Goal: Task Accomplishment & Management: Use online tool/utility

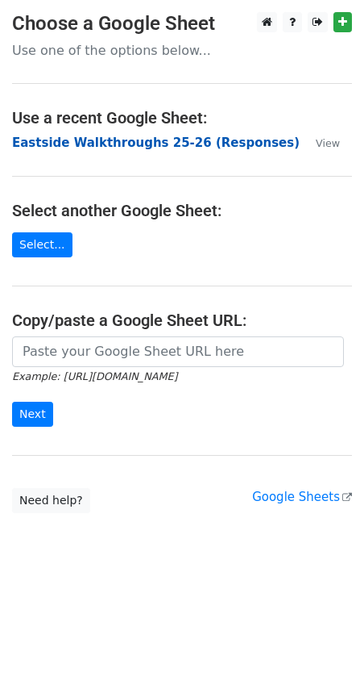
click at [105, 141] on strong "Eastside Walkthroughs 25-26 (Responses)" at bounding box center [156, 142] width 288 height 15
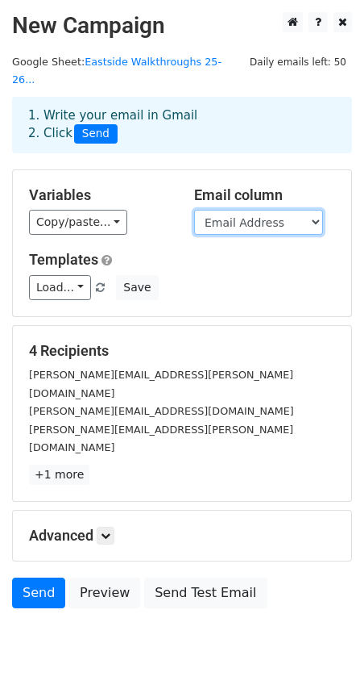
click at [209, 210] on select "Timestamp Email Address Email Grade Part of the Day Subject 2.1 Achieving Expec…" at bounding box center [258, 222] width 129 height 25
select select "Email"
click at [194, 210] on select "Timestamp Email Address Email Grade Part of the Day Subject 2.1 Achieving Expec…" at bounding box center [258, 222] width 129 height 25
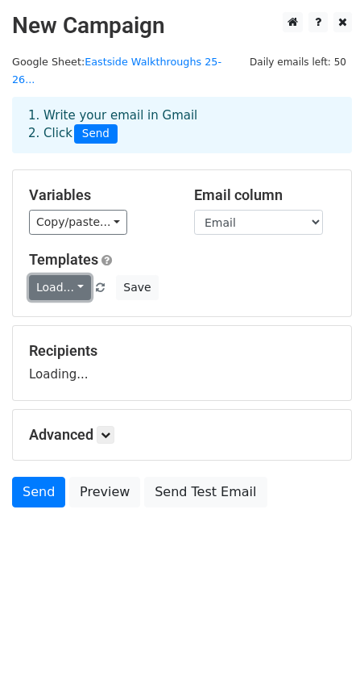
click at [47, 275] on link "Load..." at bounding box center [60, 287] width 62 height 25
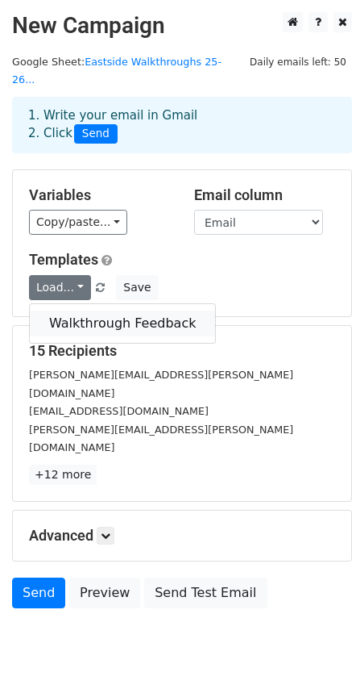
click at [71, 310] on link "Walkthrough Feedback" at bounding box center [122, 323] width 185 height 26
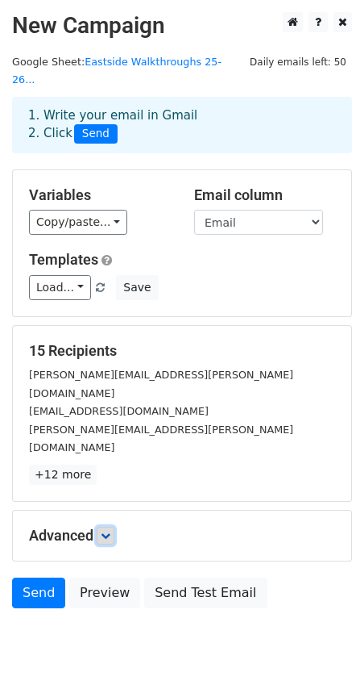
click at [106, 530] on icon at bounding box center [106, 535] width 10 height 10
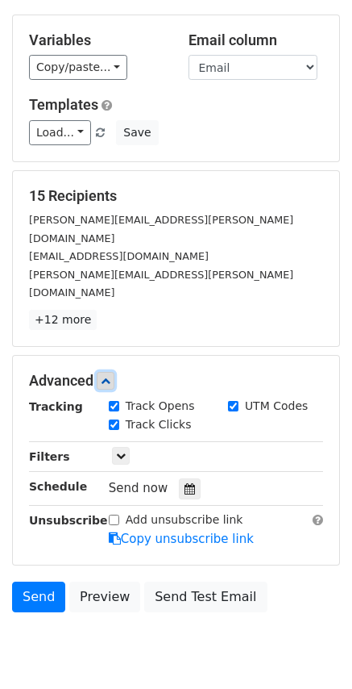
scroll to position [156, 0]
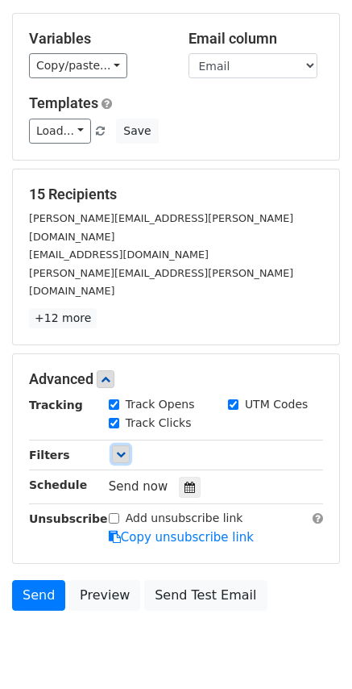
click at [125, 449] on icon at bounding box center [121, 454] width 10 height 10
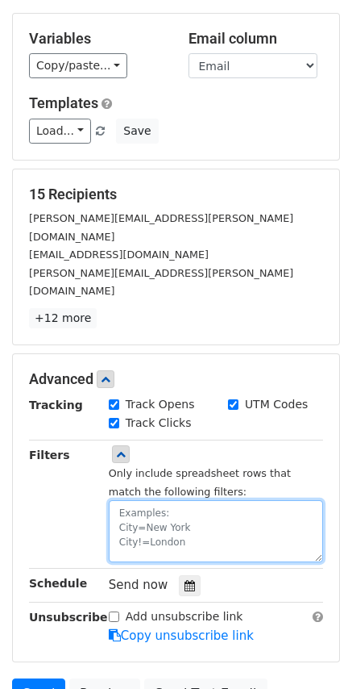
click at [152, 500] on textarea at bounding box center [216, 531] width 214 height 62
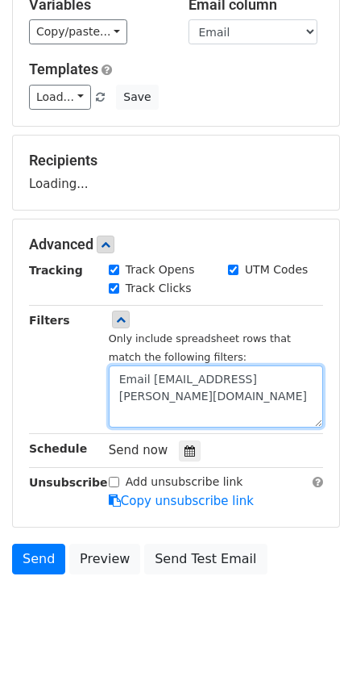
scroll to position [255, 0]
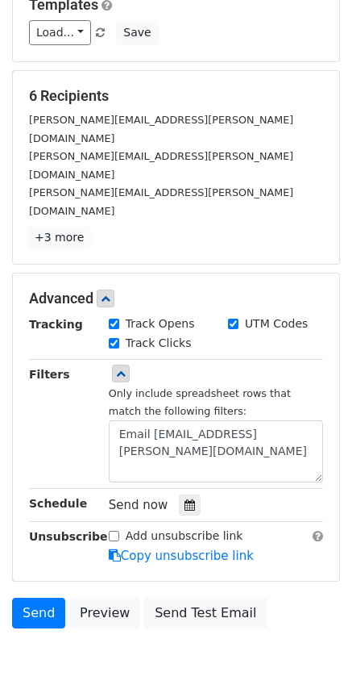
click at [48, 227] on link "+3 more" at bounding box center [59, 237] width 60 height 20
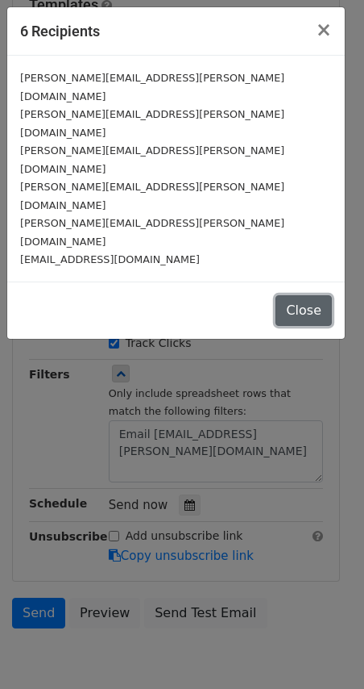
click at [312, 295] on button "Close" at bounding box center [304, 310] width 56 height 31
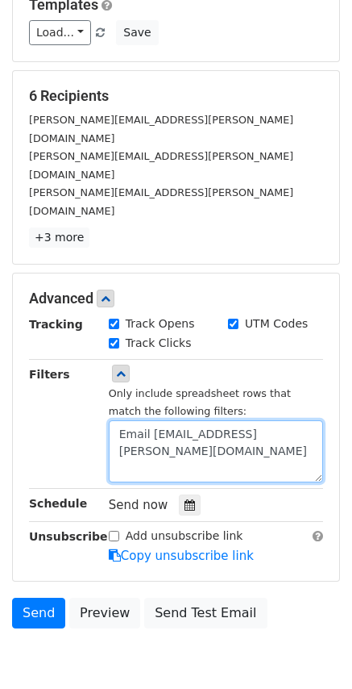
click at [123, 420] on textarea "Email [EMAIL_ADDRESS][PERSON_NAME][DOMAIN_NAME]" at bounding box center [216, 451] width 214 height 62
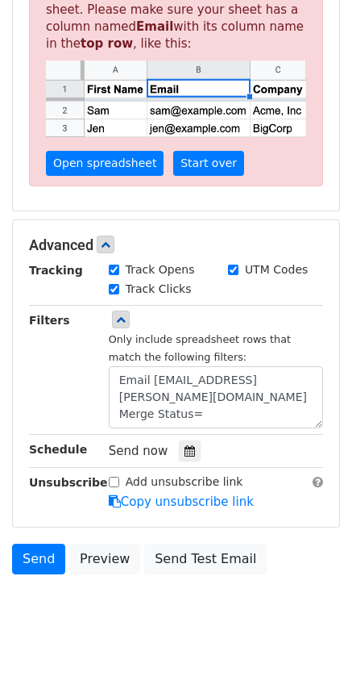
scroll to position [0, 0]
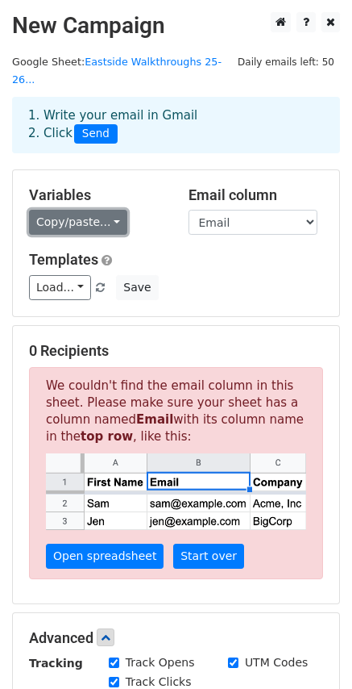
click at [94, 210] on link "Copy/paste..." at bounding box center [78, 222] width 98 height 25
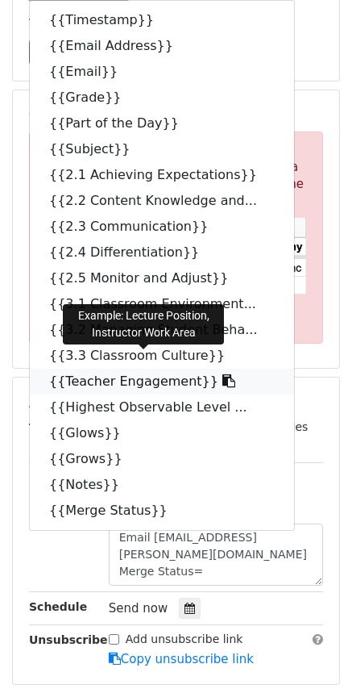
scroll to position [242, 0]
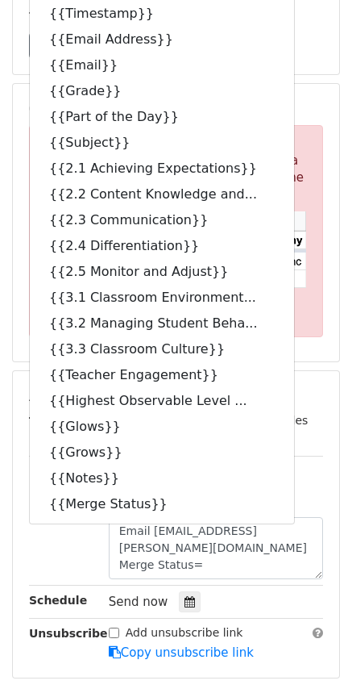
click at [293, 100] on h5 "0 Recipients" at bounding box center [176, 109] width 294 height 18
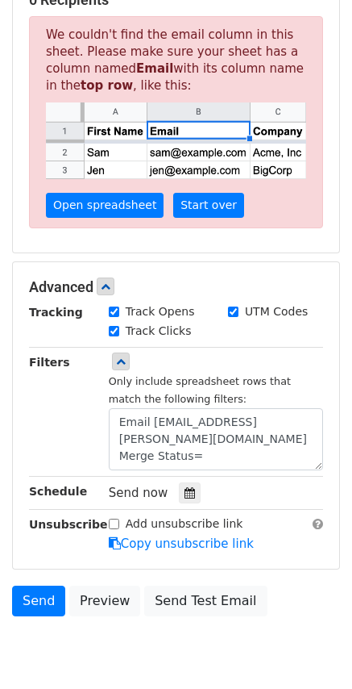
scroll to position [393, 0]
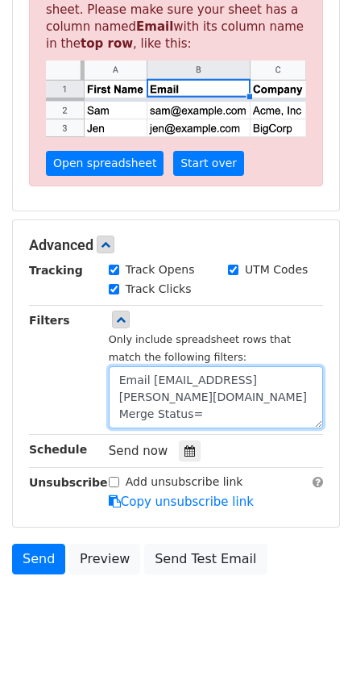
click at [206, 397] on textarea "Email [EMAIL_ADDRESS][PERSON_NAME][DOMAIN_NAME] Merge Status=" at bounding box center [216, 397] width 214 height 62
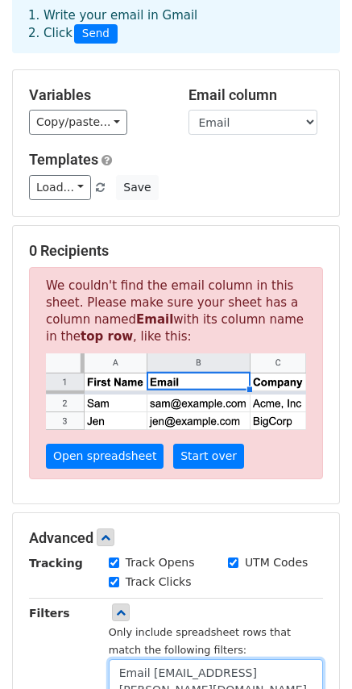
scroll to position [0, 0]
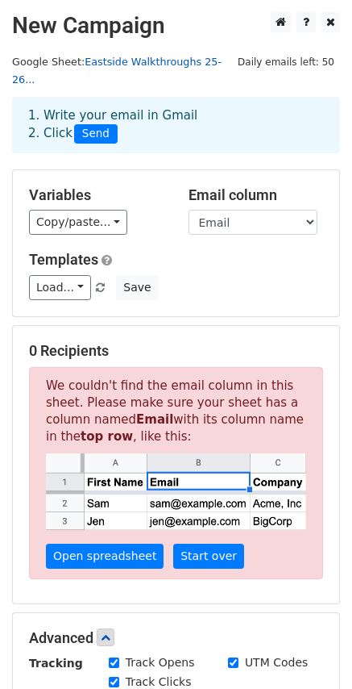
click at [111, 60] on link "Eastside Walkthroughs 25-26..." at bounding box center [117, 71] width 210 height 31
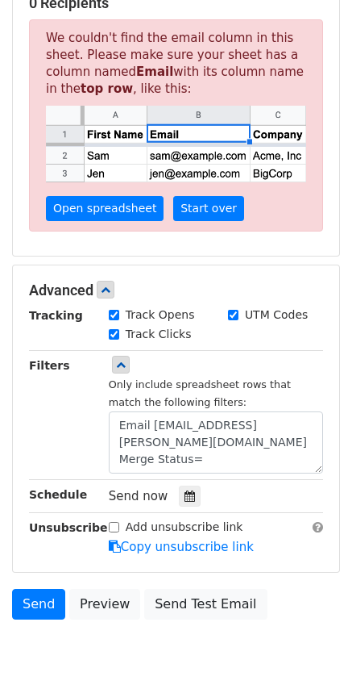
scroll to position [393, 0]
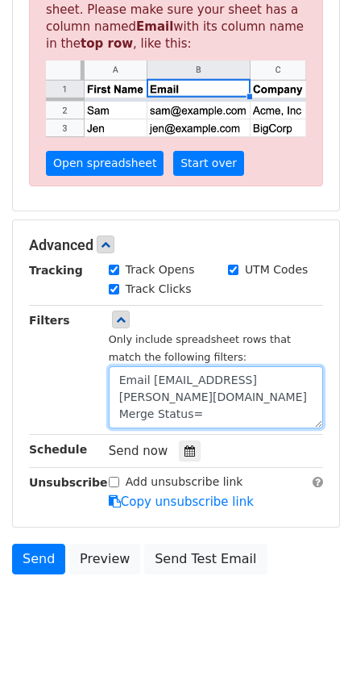
click at [220, 393] on textarea "Email [EMAIL_ADDRESS][PERSON_NAME][DOMAIN_NAME] Merge Status=" at bounding box center [216, 397] width 214 height 62
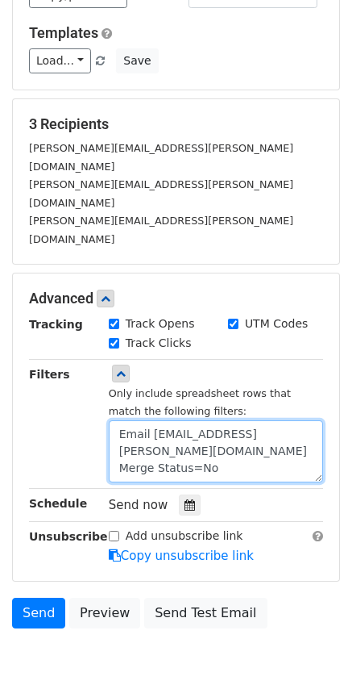
scroll to position [190, 0]
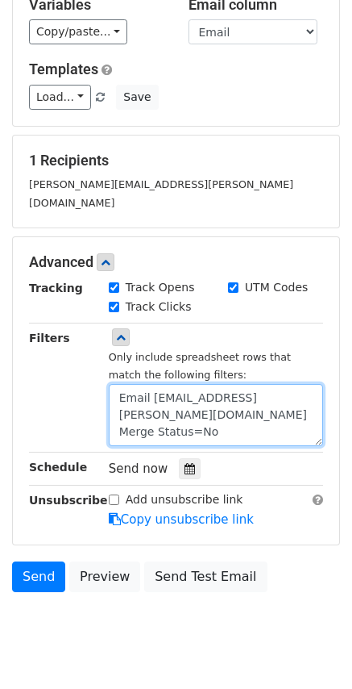
type textarea "Email [EMAIL_ADDRESS][PERSON_NAME][DOMAIN_NAME] Merge Status=No"
